Goal: Navigation & Orientation: Find specific page/section

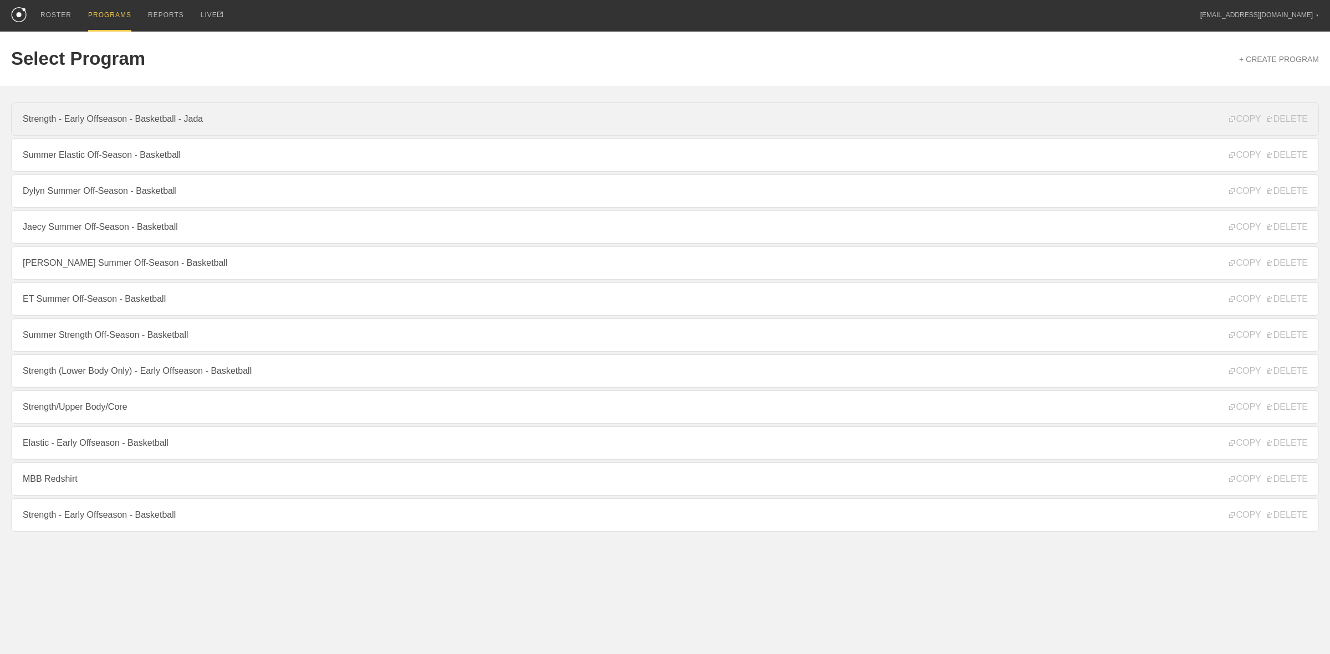
click at [127, 125] on link "Strength - Early Offseason - Basketball - Jada" at bounding box center [665, 119] width 1308 height 33
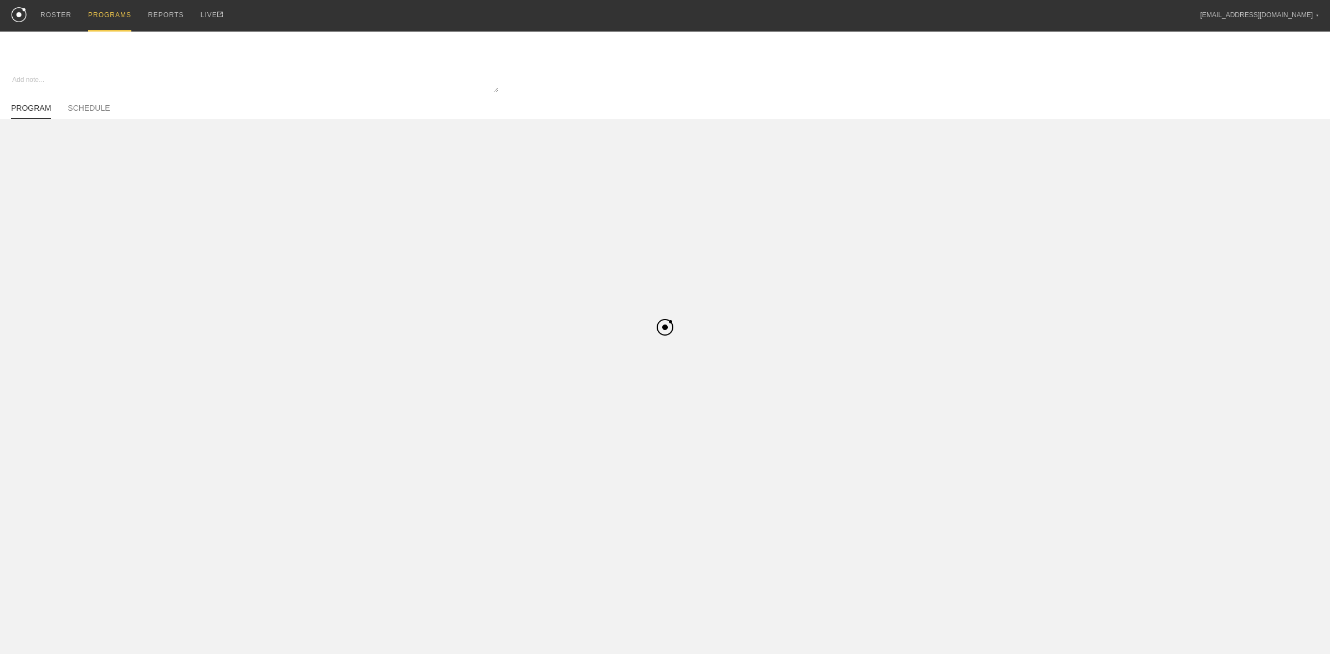
type textarea "x"
type input "Strength - Early Offseason - Basketball - Jada"
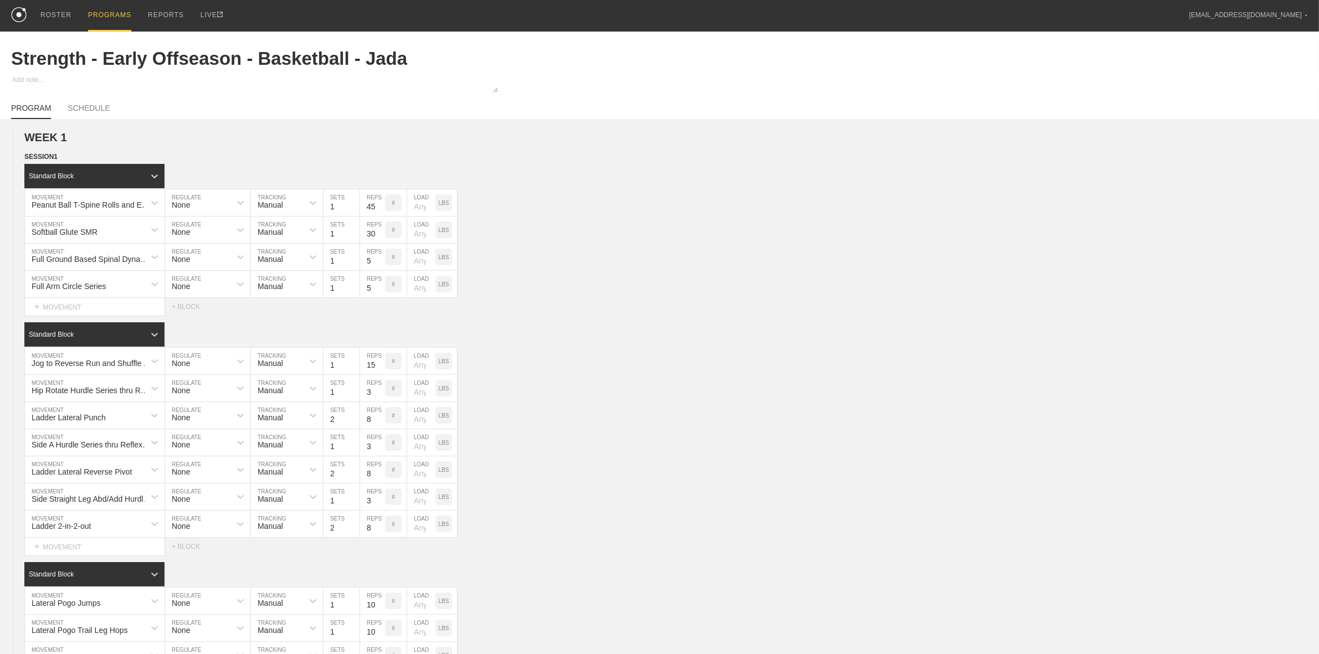
click at [109, 11] on div "PROGRAMS" at bounding box center [109, 16] width 43 height 32
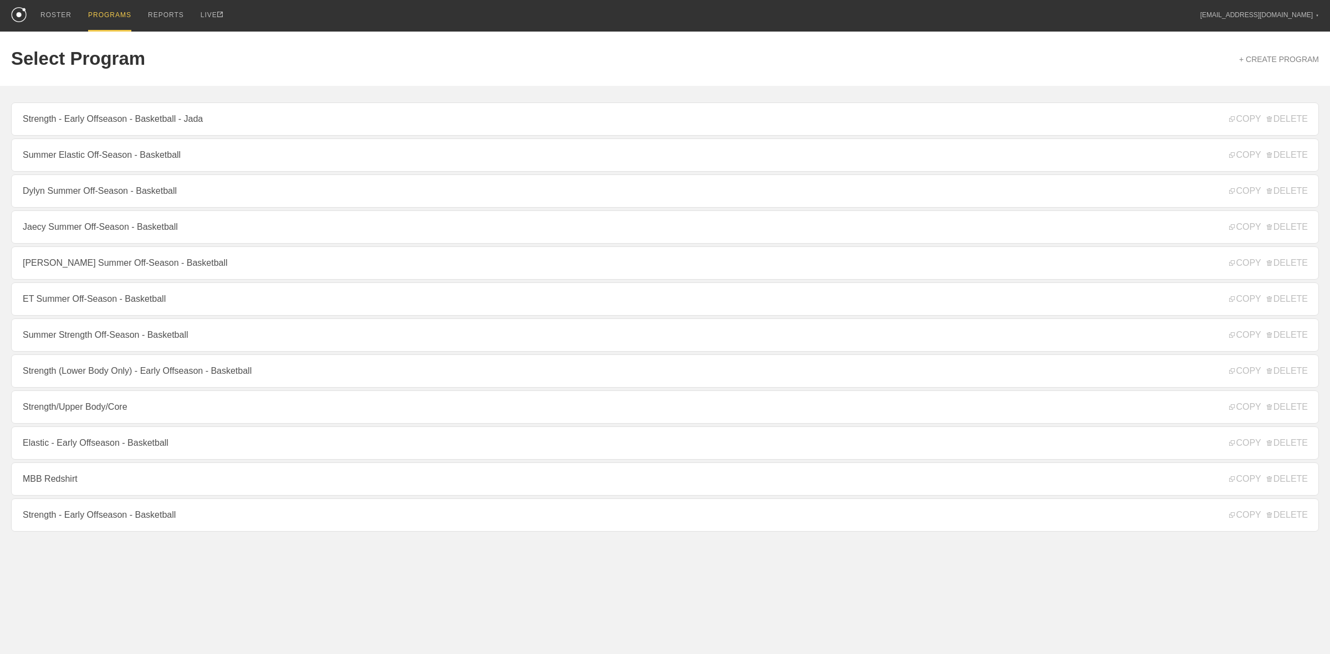
click at [93, 161] on link "Summer Elastic Off-Season - Basketball" at bounding box center [665, 155] width 1308 height 33
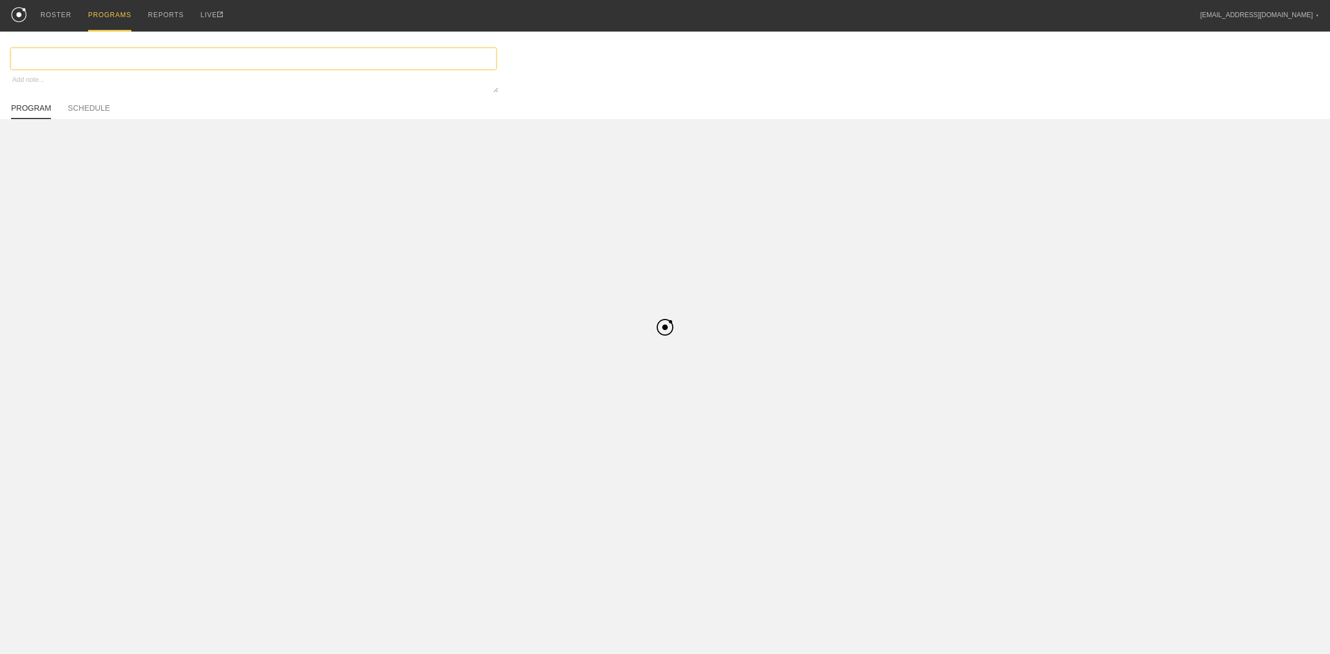
type textarea "x"
type input "Summer Elastic Off-Season - Basketball"
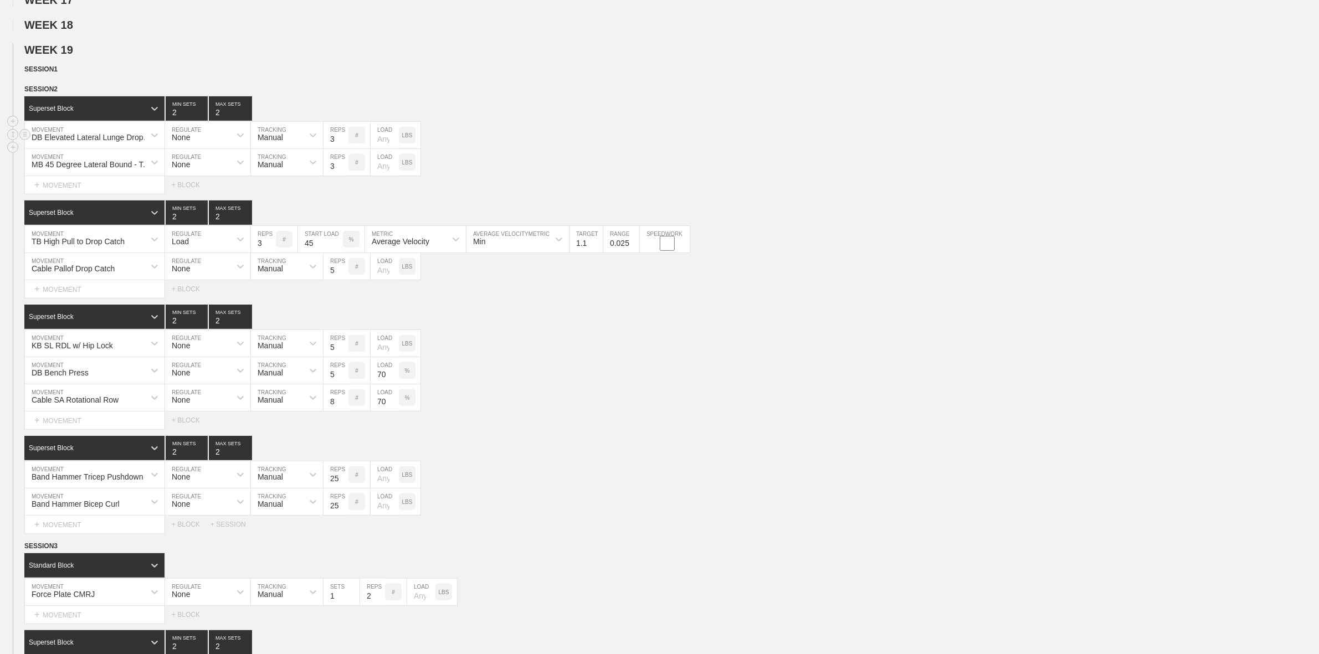
scroll to position [416, 0]
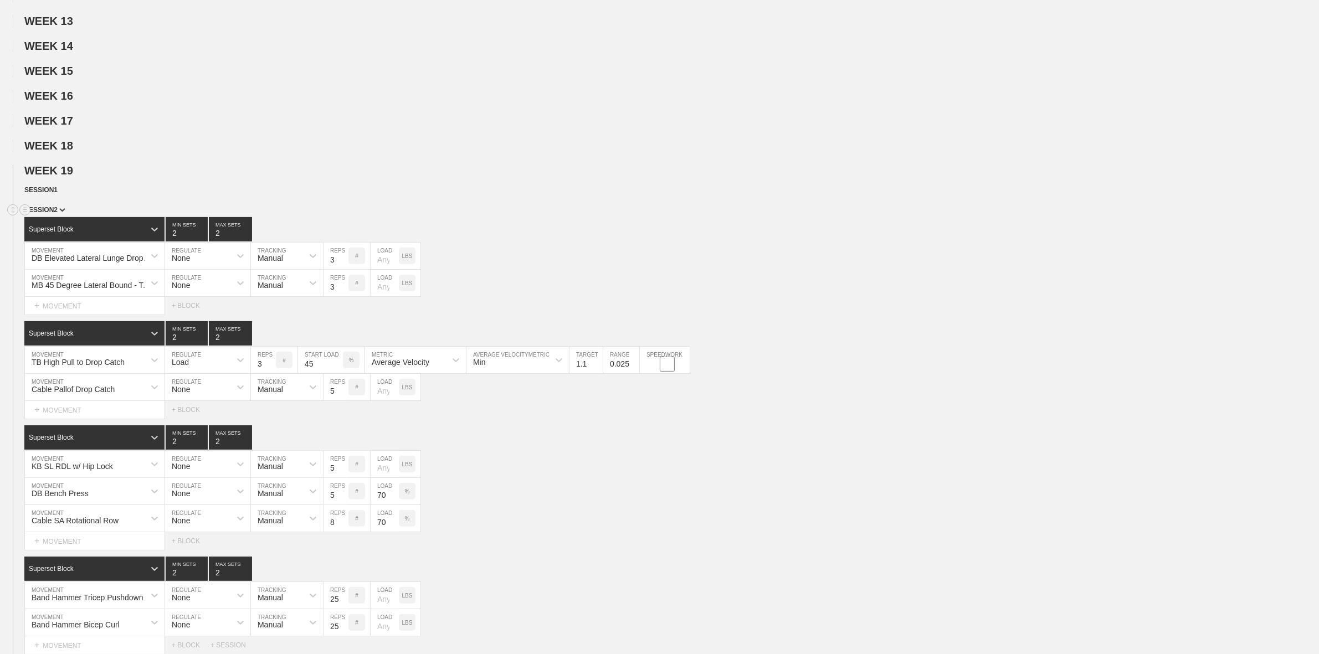
click at [53, 214] on span "SESSION 2" at bounding box center [44, 210] width 41 height 8
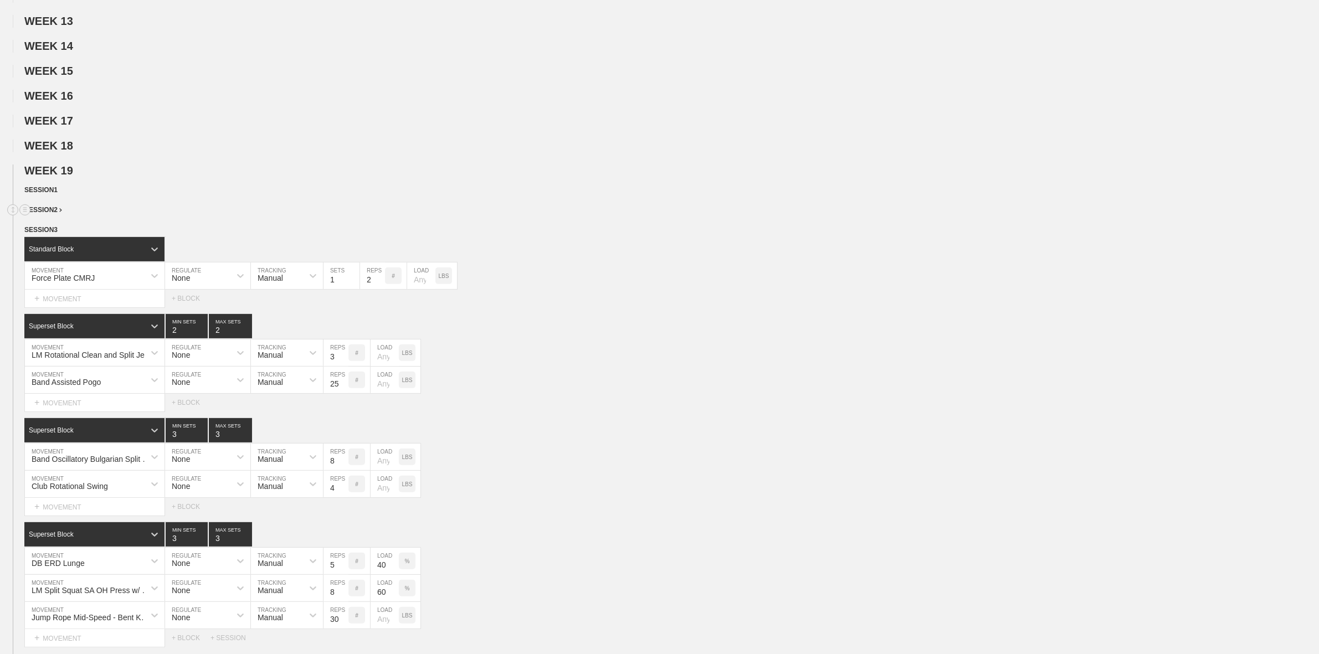
click at [43, 214] on span "SESSION 2" at bounding box center [43, 210] width 38 height 8
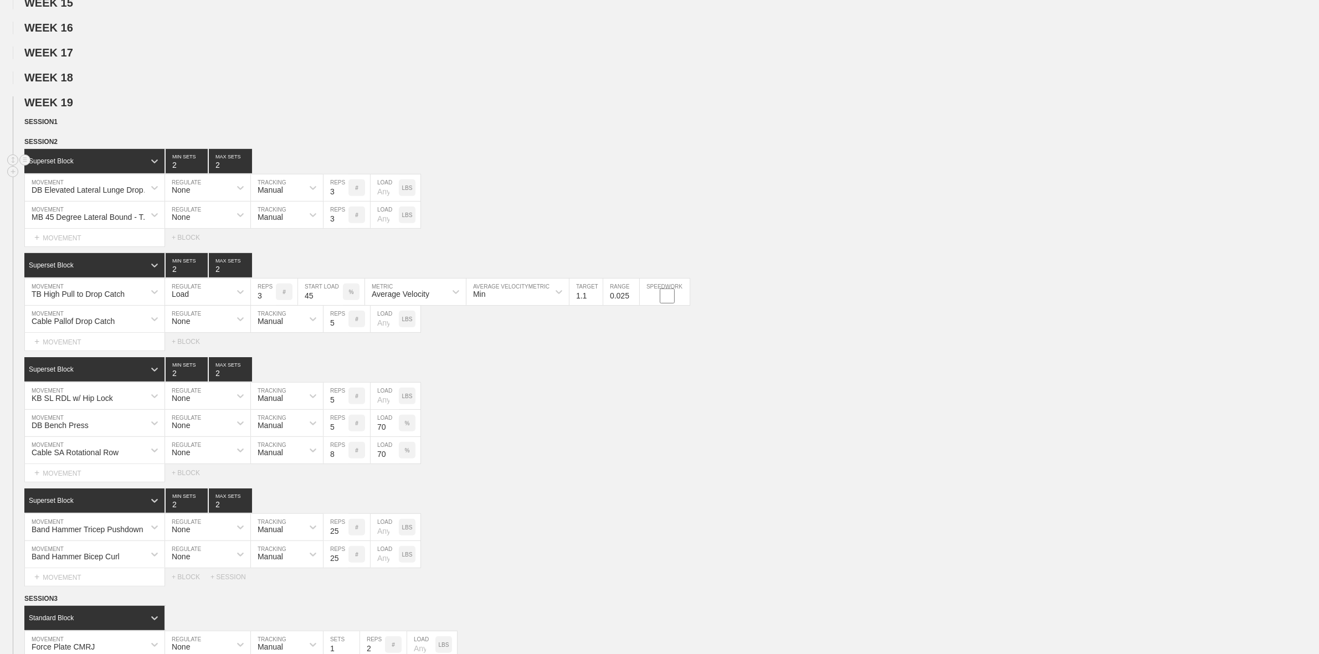
scroll to position [485, 0]
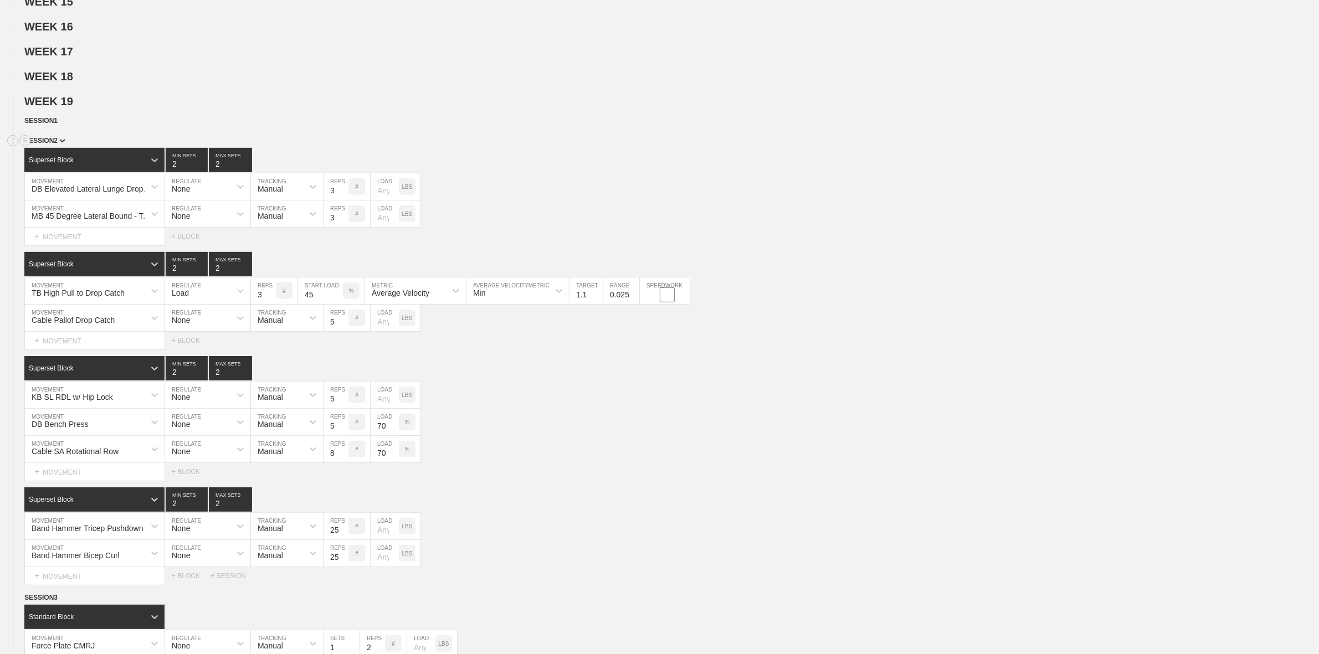
click at [59, 143] on img at bounding box center [62, 141] width 6 height 4
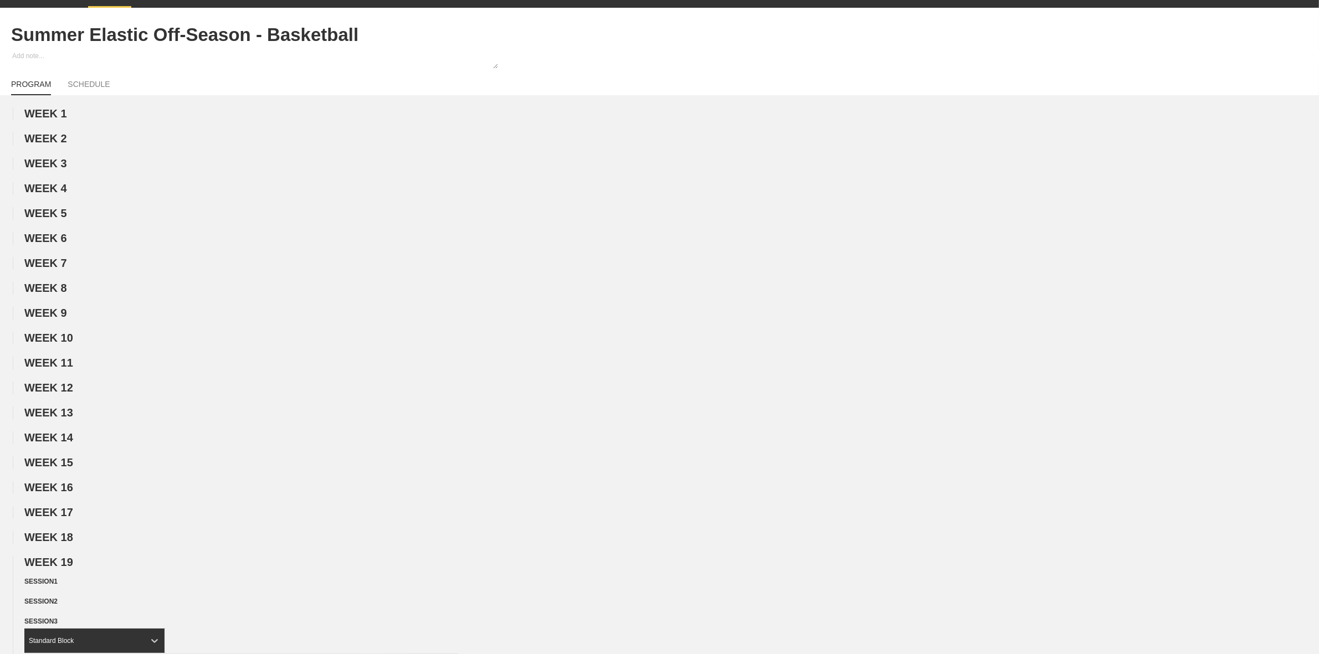
scroll to position [0, 0]
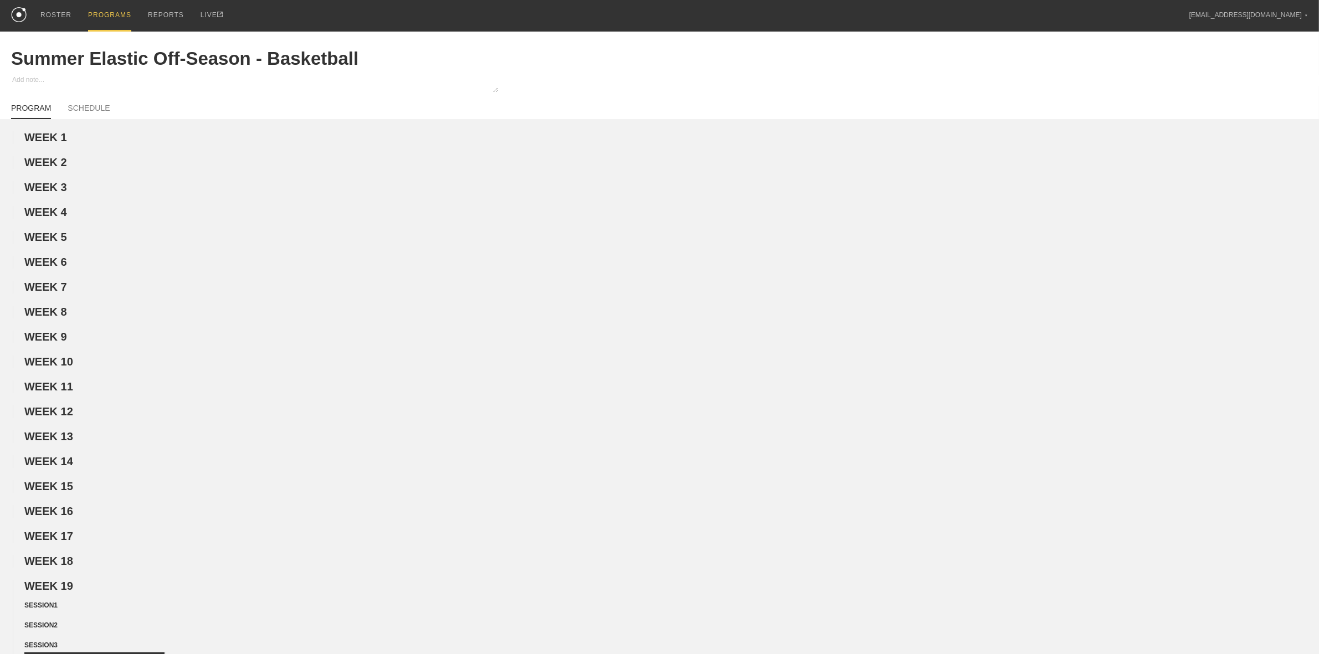
click at [115, 15] on div "PROGRAMS" at bounding box center [109, 16] width 43 height 32
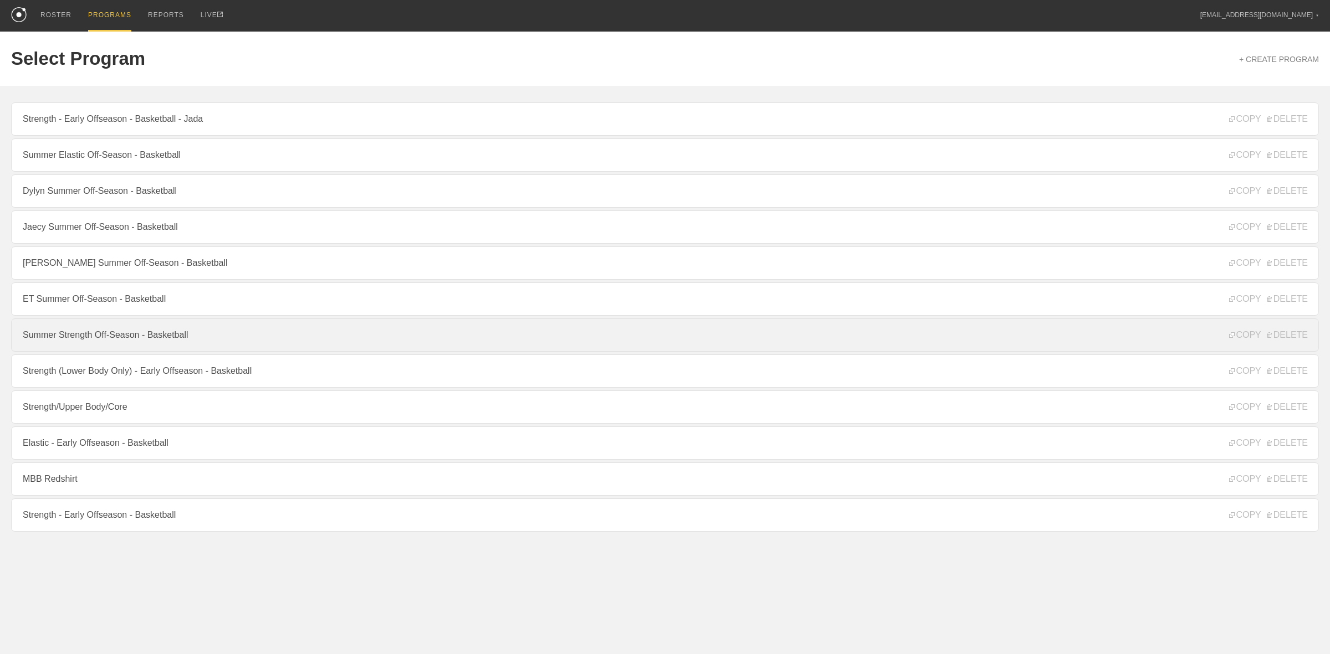
click at [120, 344] on link "Summer Strength Off-Season - Basketball" at bounding box center [665, 335] width 1308 height 33
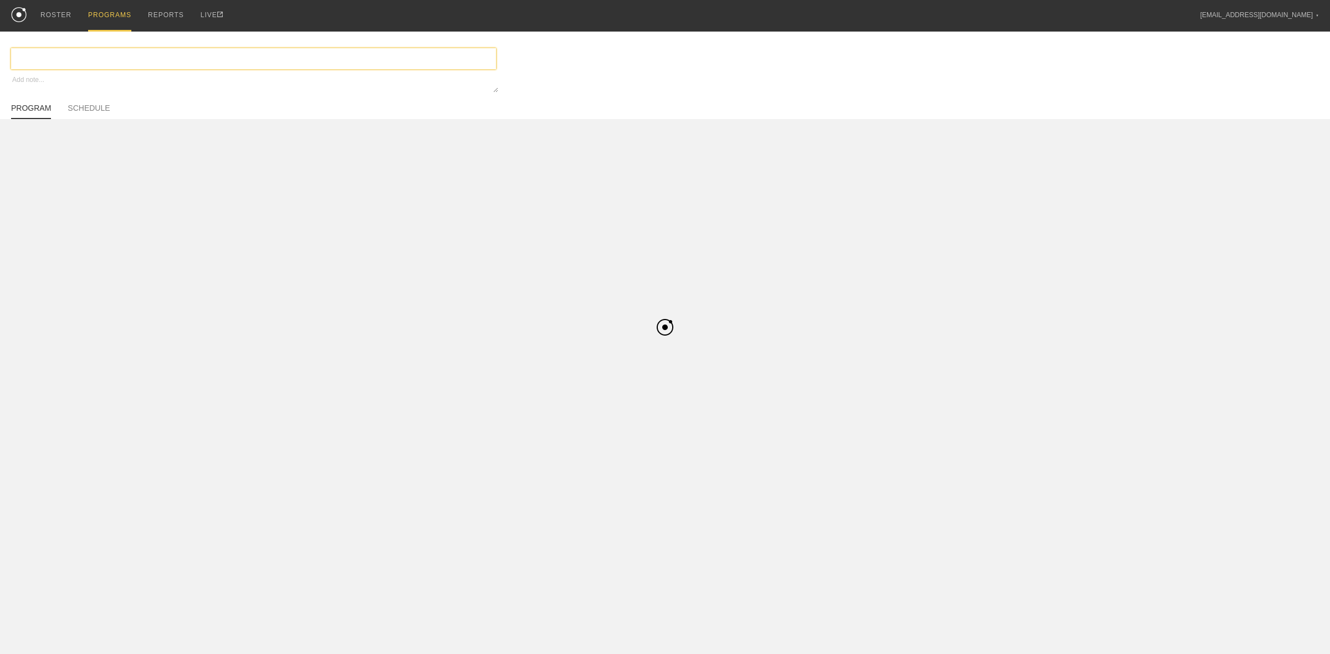
type textarea "x"
type input "Summer Strength Off-Season - Basketball"
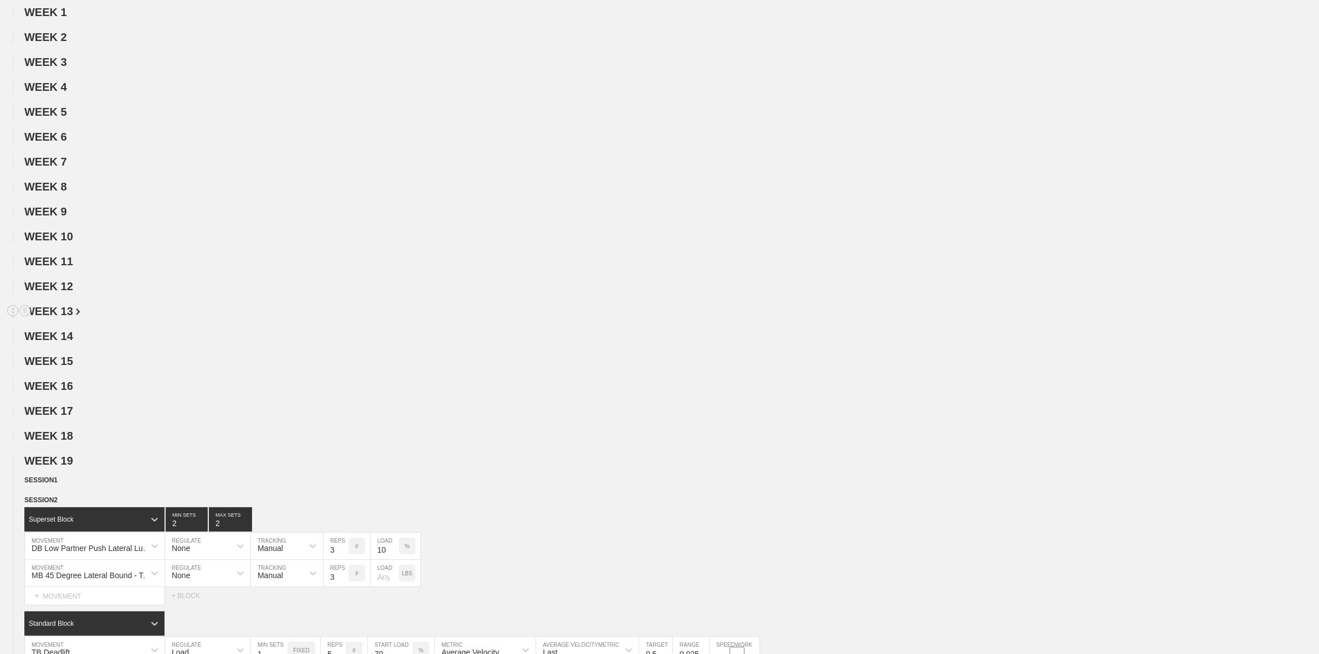
scroll to position [346, 0]
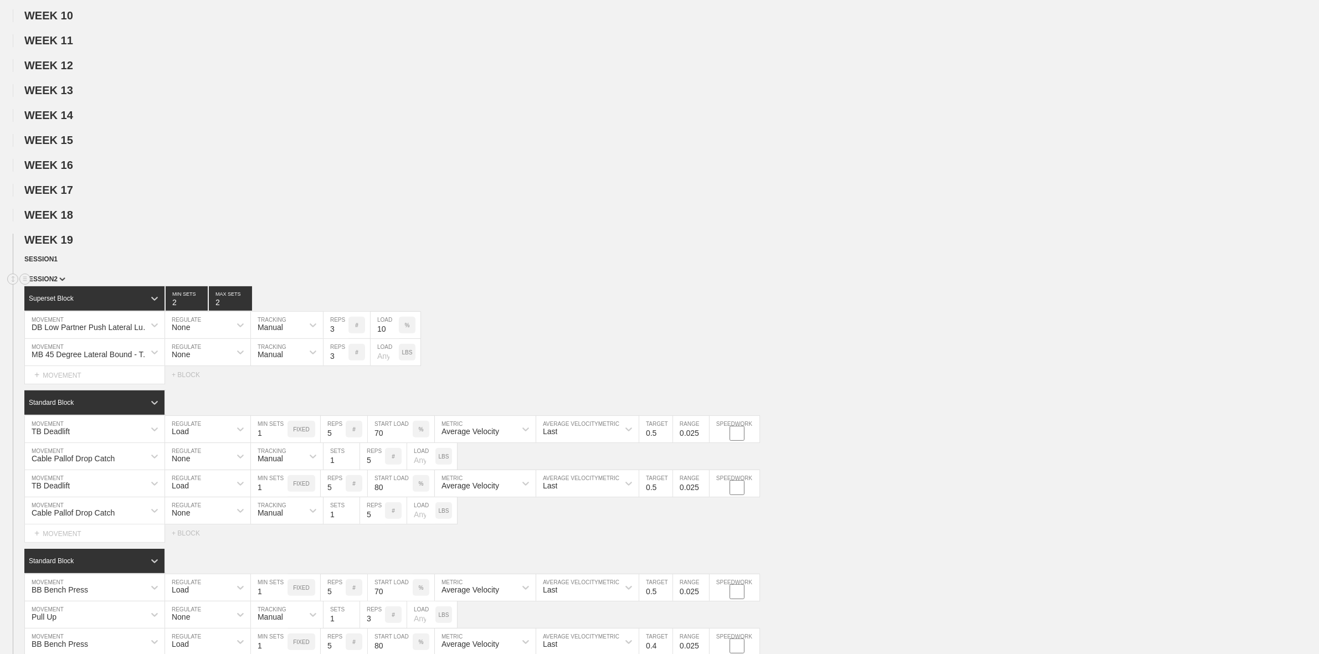
click at [57, 283] on span "SESSION 2" at bounding box center [44, 279] width 41 height 8
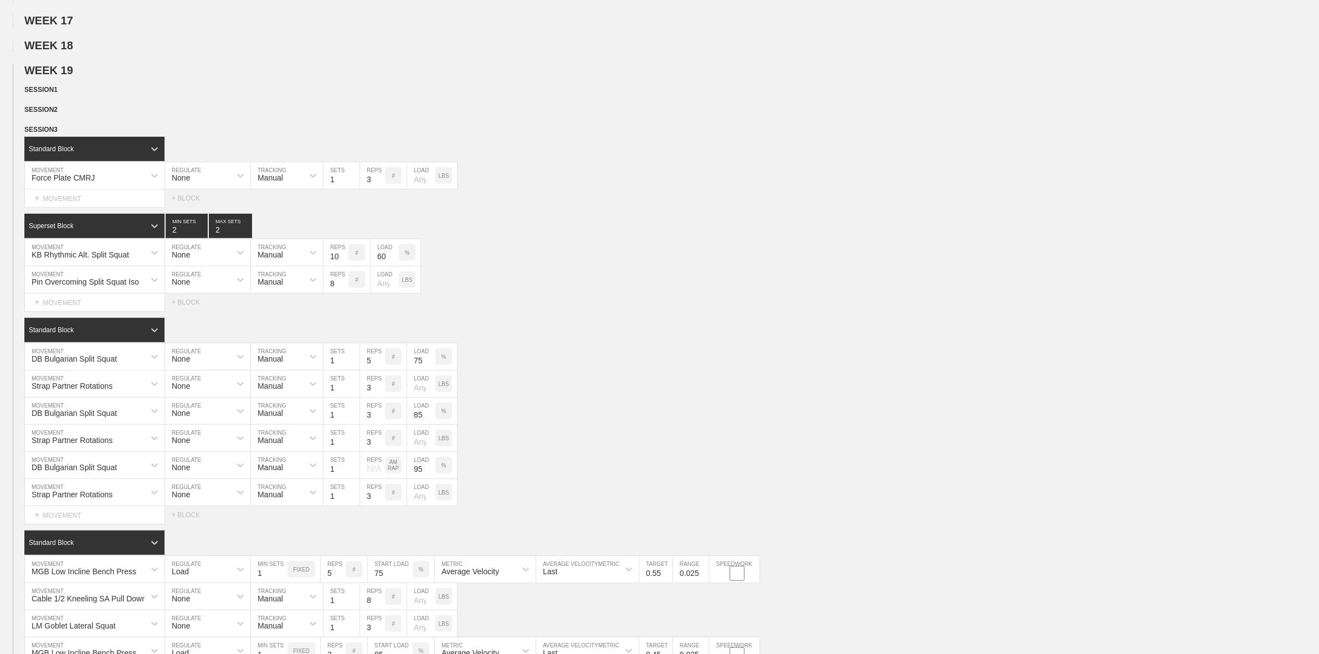
scroll to position [554, 0]
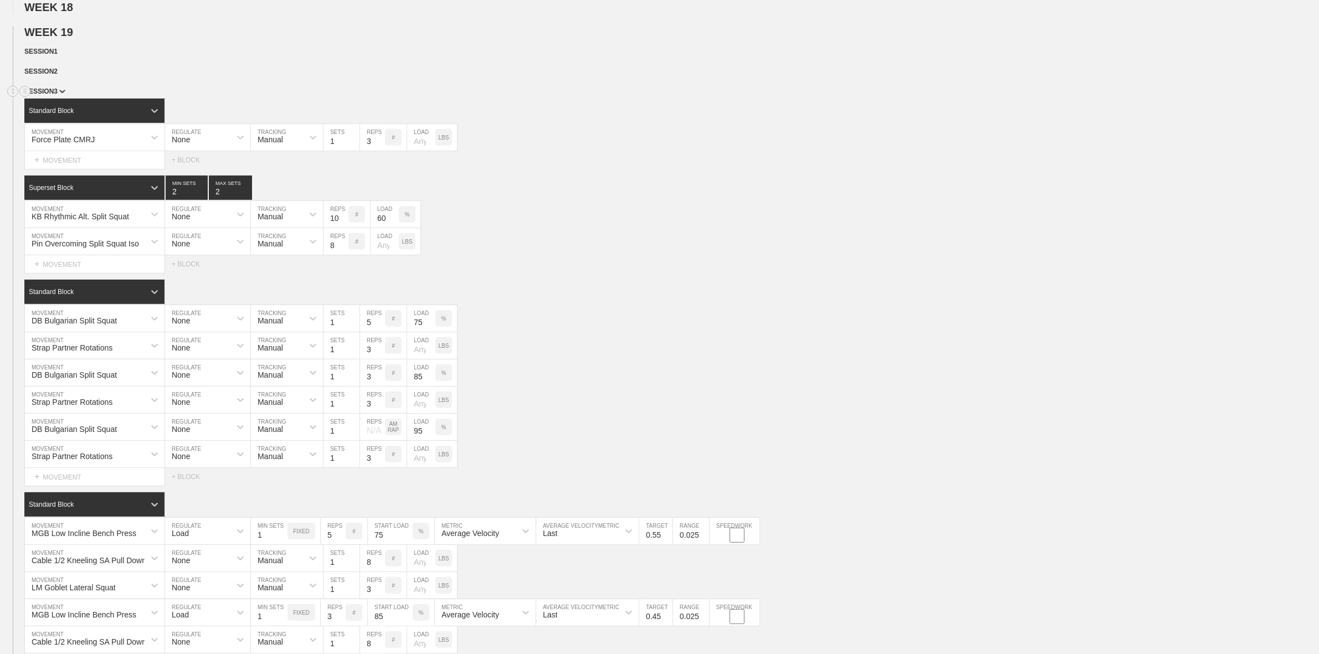
click at [54, 99] on div "SESSION 3" at bounding box center [671, 92] width 1295 height 13
click at [64, 79] on div "SESSION 2" at bounding box center [671, 72] width 1295 height 13
click at [57, 75] on span "SESSION 2" at bounding box center [43, 72] width 38 height 8
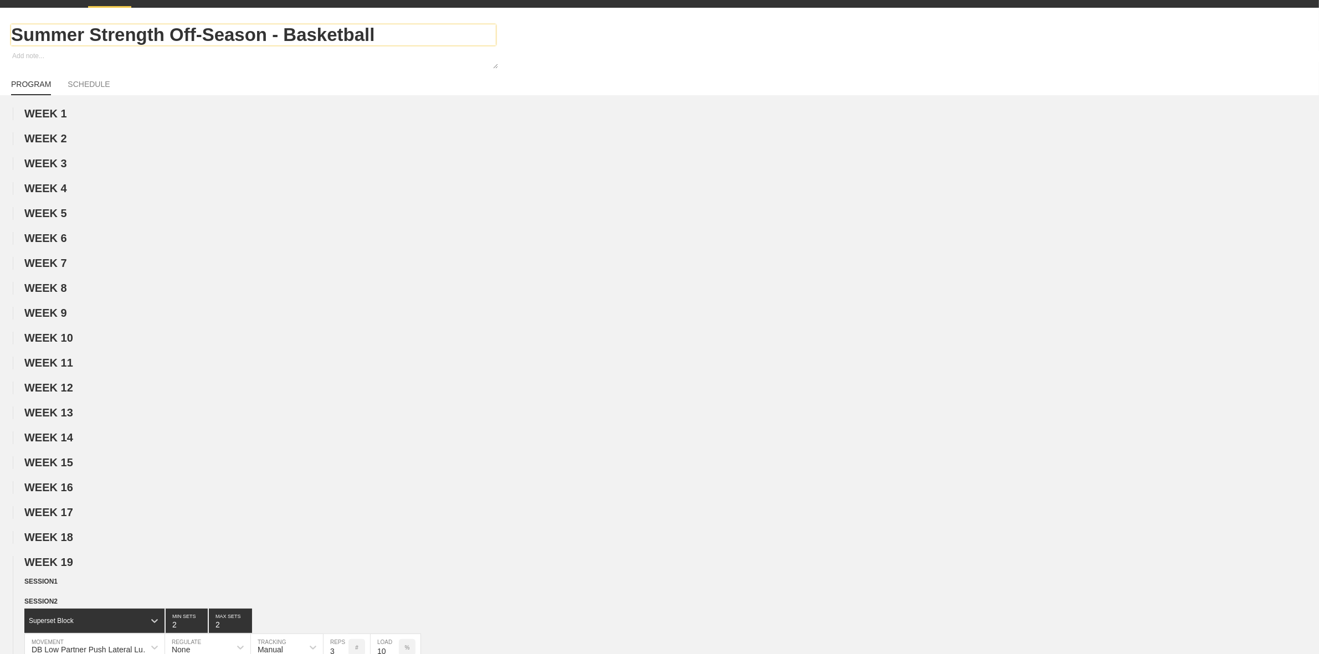
scroll to position [0, 0]
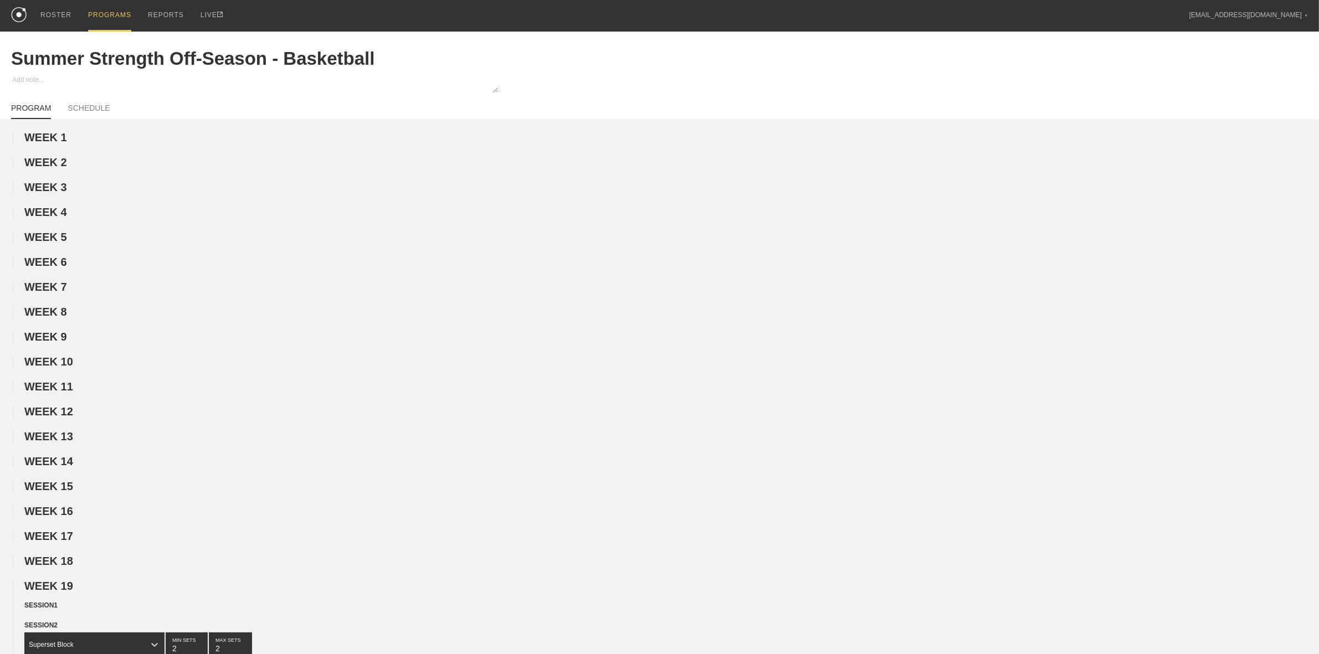
click at [94, 14] on div "PROGRAMS" at bounding box center [109, 16] width 43 height 32
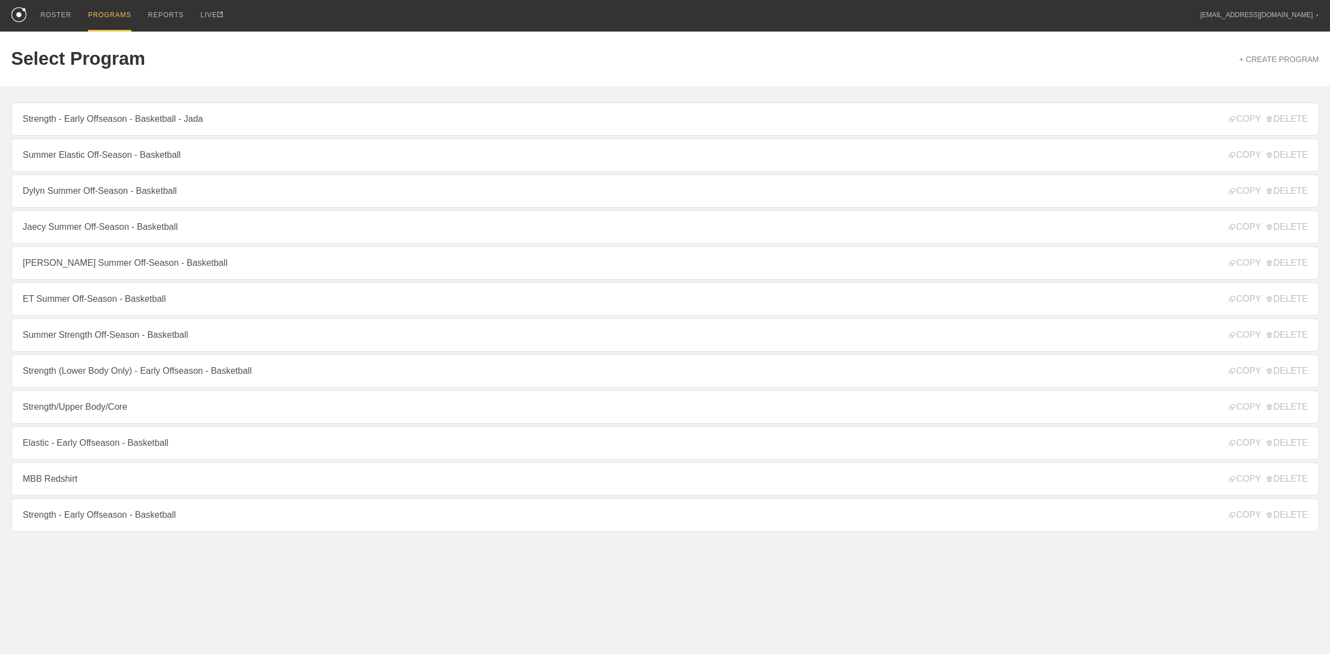
click at [89, 274] on link "[PERSON_NAME] Summer Off-Season - Basketball" at bounding box center [665, 263] width 1308 height 33
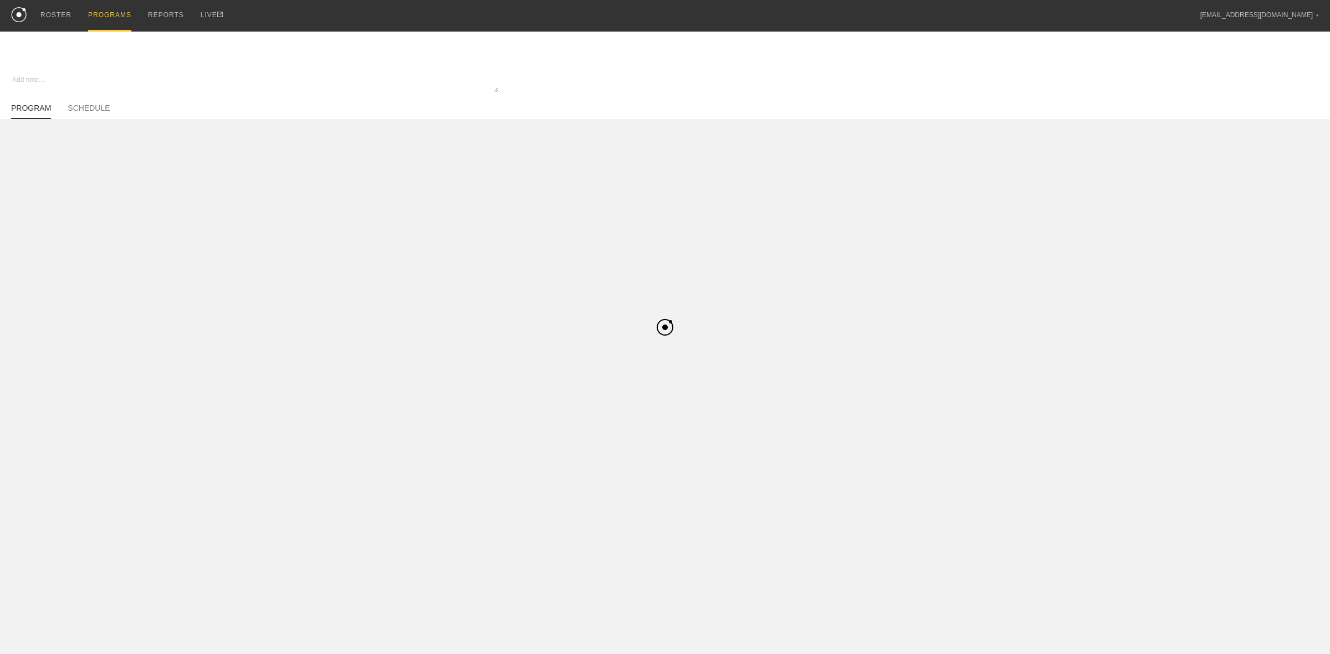
type textarea "x"
type input "[PERSON_NAME] Summer Off-Season - Basketball"
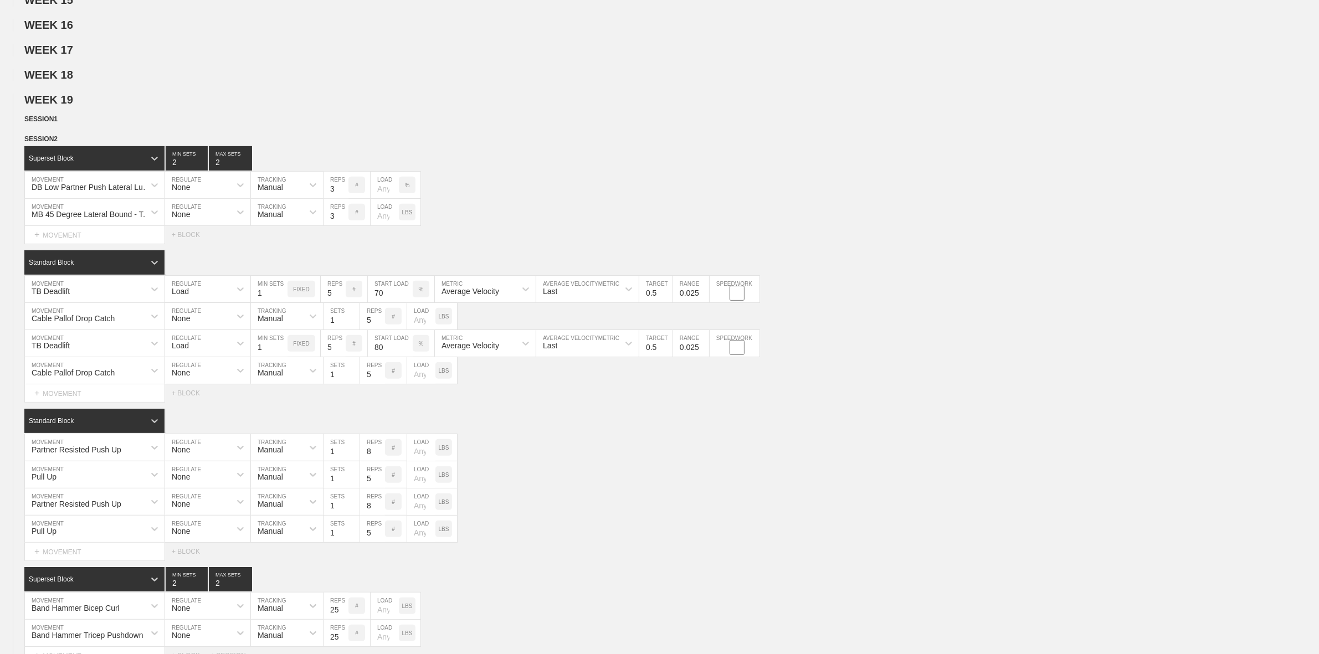
scroll to position [554, 0]
